Goal: Task Accomplishment & Management: Use online tool/utility

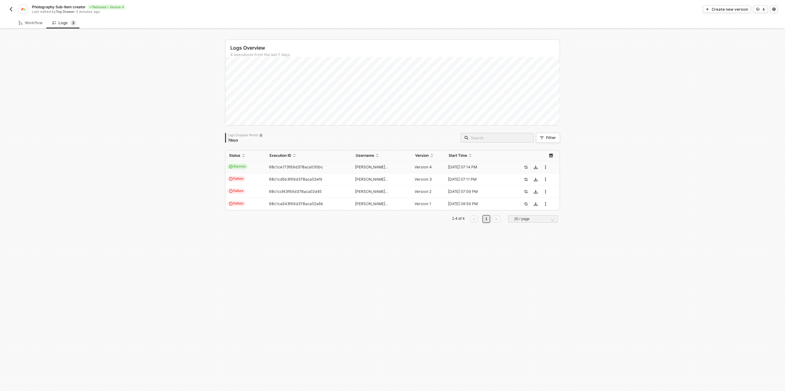
click at [12, 8] on img "button" at bounding box center [11, 9] width 5 height 5
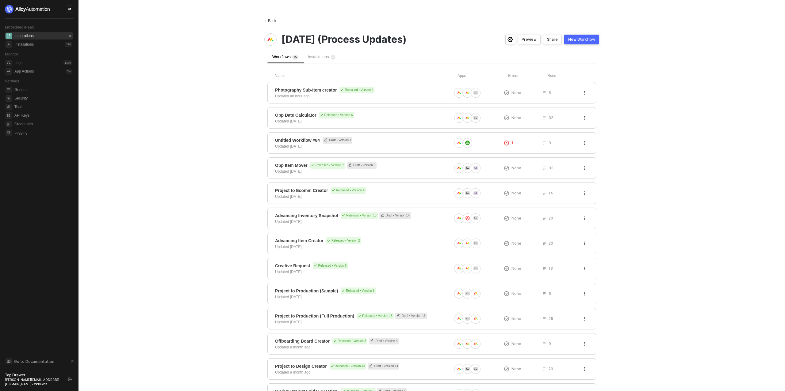
click at [270, 22] on div "← Back" at bounding box center [270, 20] width 12 height 5
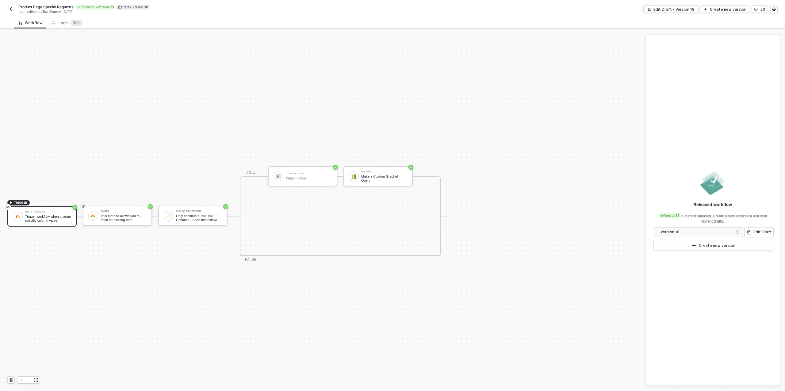
scroll to position [11, 0]
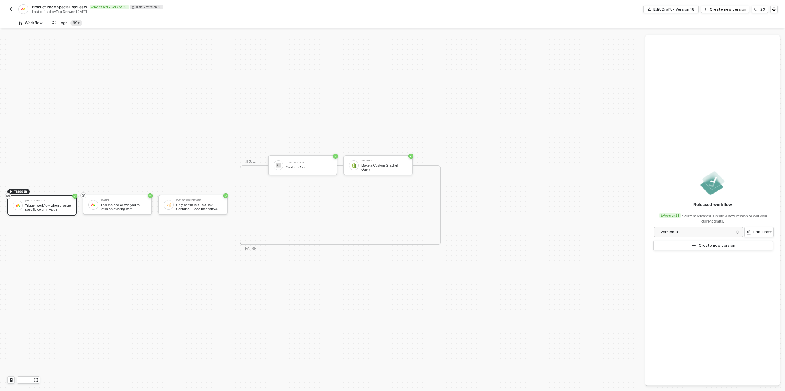
click at [70, 26] on span "99+" at bounding box center [76, 23] width 12 height 6
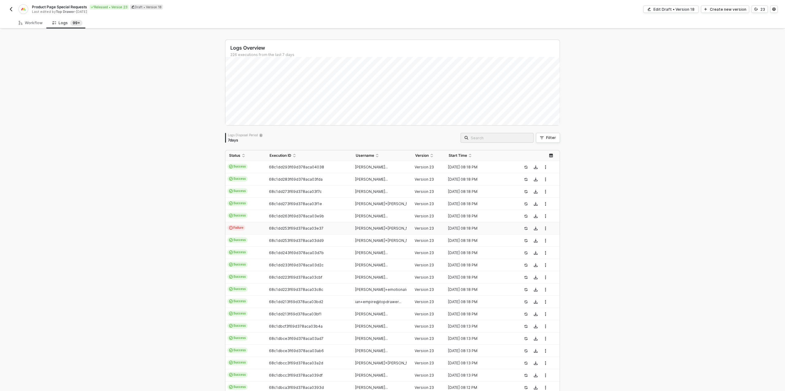
click at [367, 225] on td "[PERSON_NAME]+[PERSON_NAME]@topdrawer..." at bounding box center [382, 229] width 60 height 12
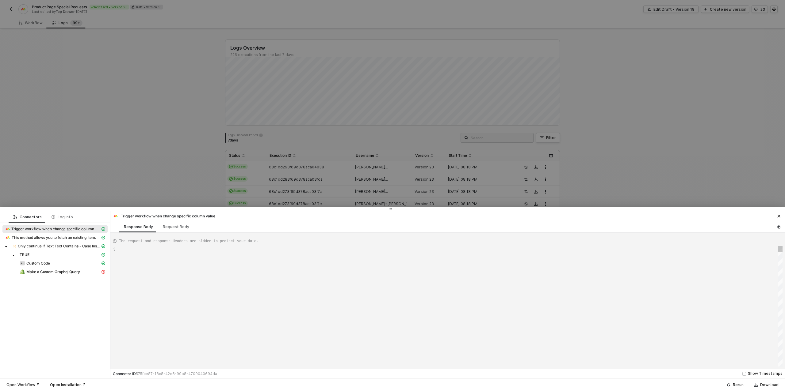
scroll to position [55, 0]
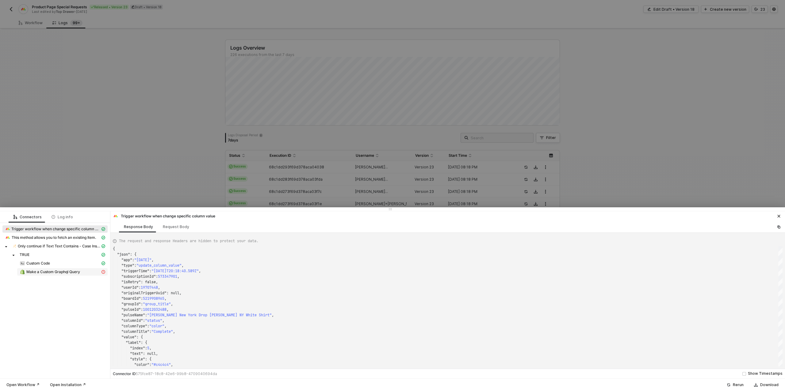
click at [75, 273] on span "Make a Custom Graphql Query" at bounding box center [53, 272] width 54 height 5
type textarea "{ "statusCode": 401, "message": "Error : \"[API] Invalid API key or access toke…"
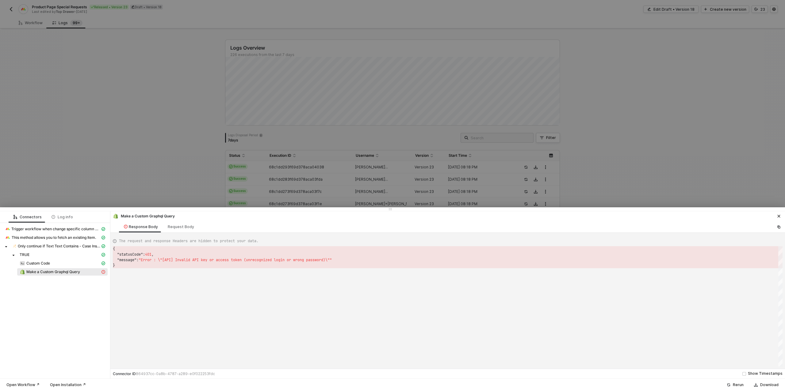
scroll to position [17, 0]
click at [109, 177] on div at bounding box center [392, 195] width 785 height 391
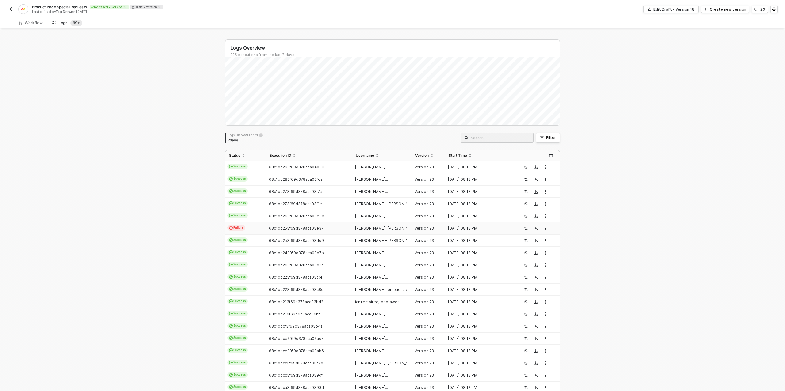
click at [10, 9] on img "button" at bounding box center [11, 9] width 5 height 5
